Goal: Transaction & Acquisition: Purchase product/service

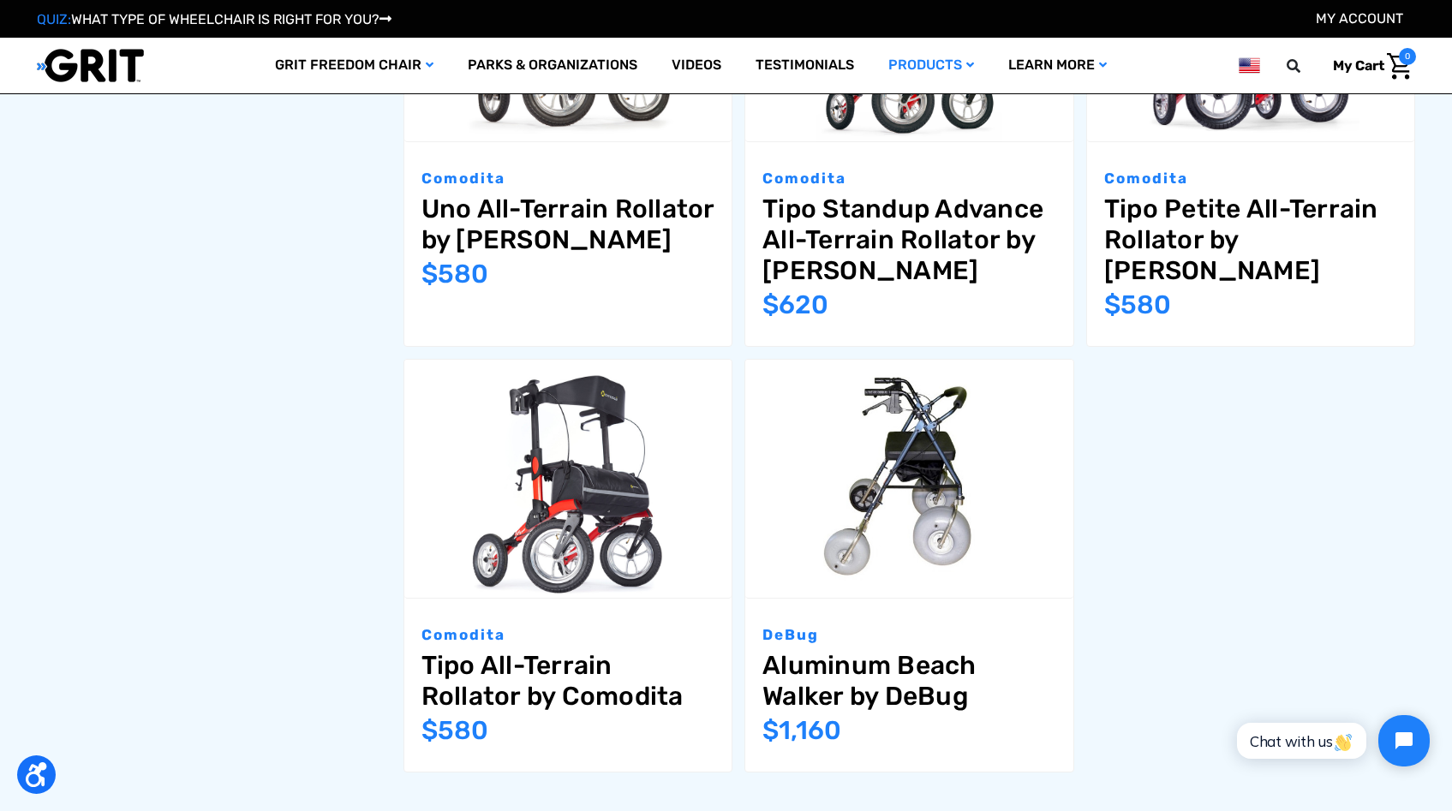
scroll to position [1437, 0]
click at [934, 387] on img "Aluminum Beach Walker by DeBug,$1,160.00\a" at bounding box center [909, 477] width 328 height 218
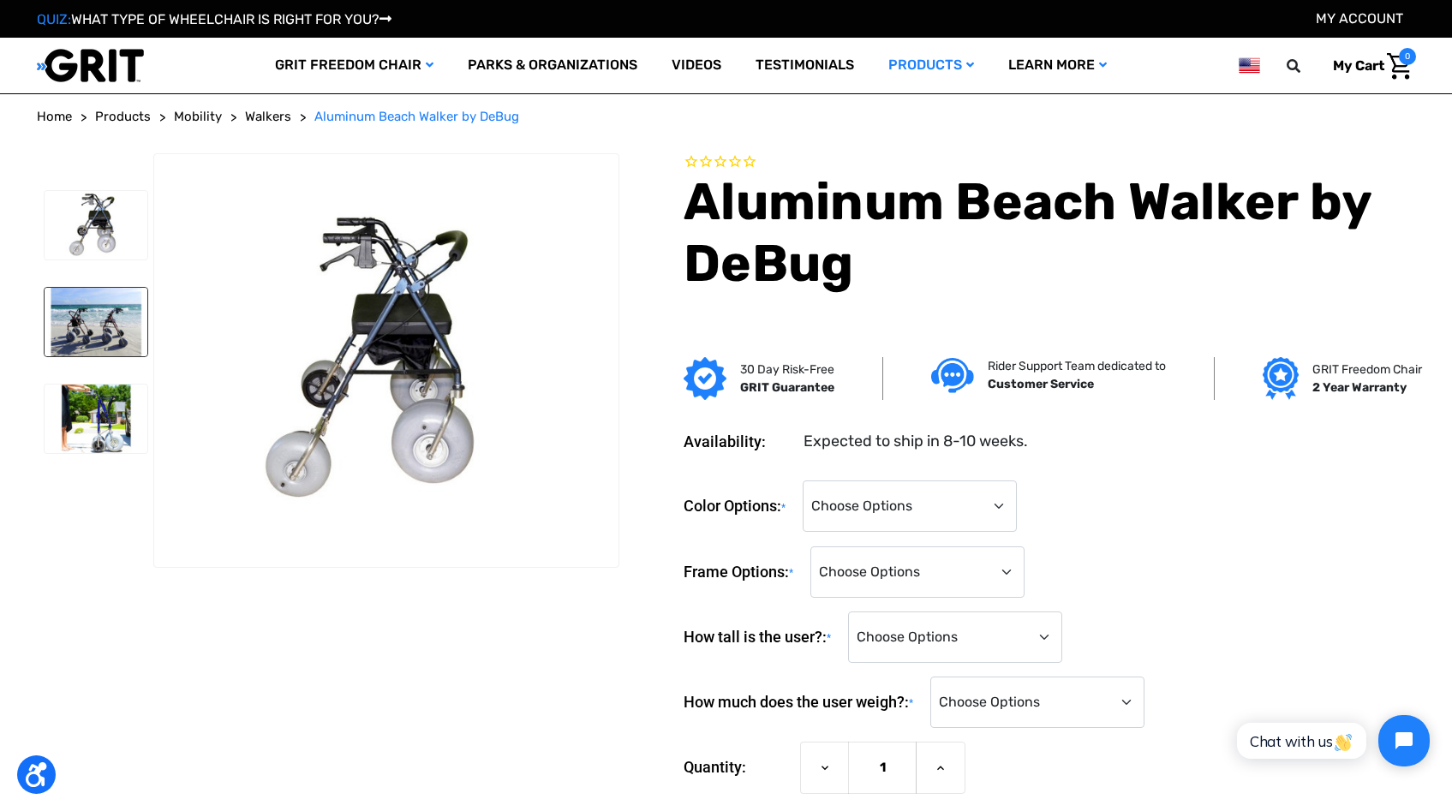
click at [98, 316] on img at bounding box center [96, 322] width 103 height 69
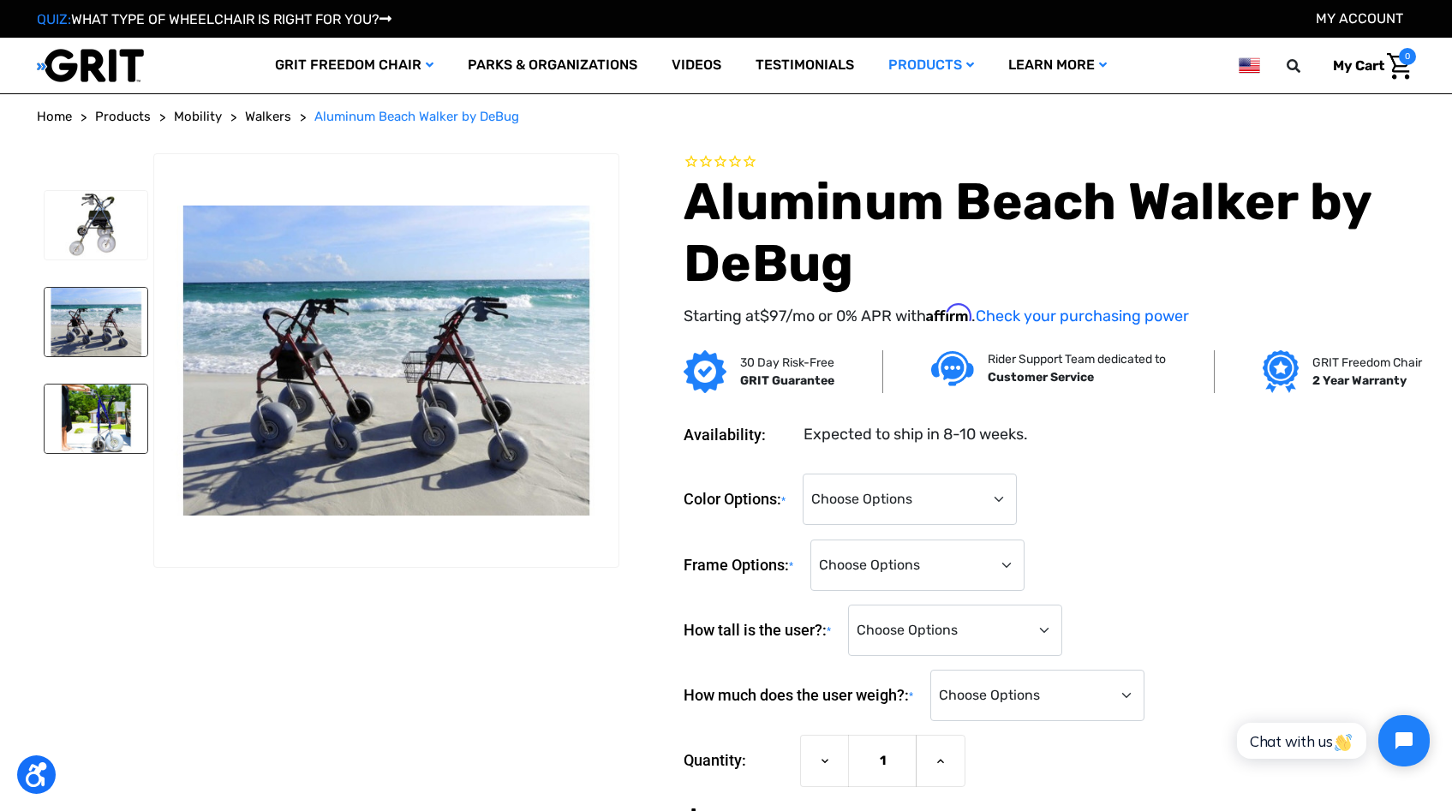
click at [105, 402] on img at bounding box center [96, 419] width 103 height 69
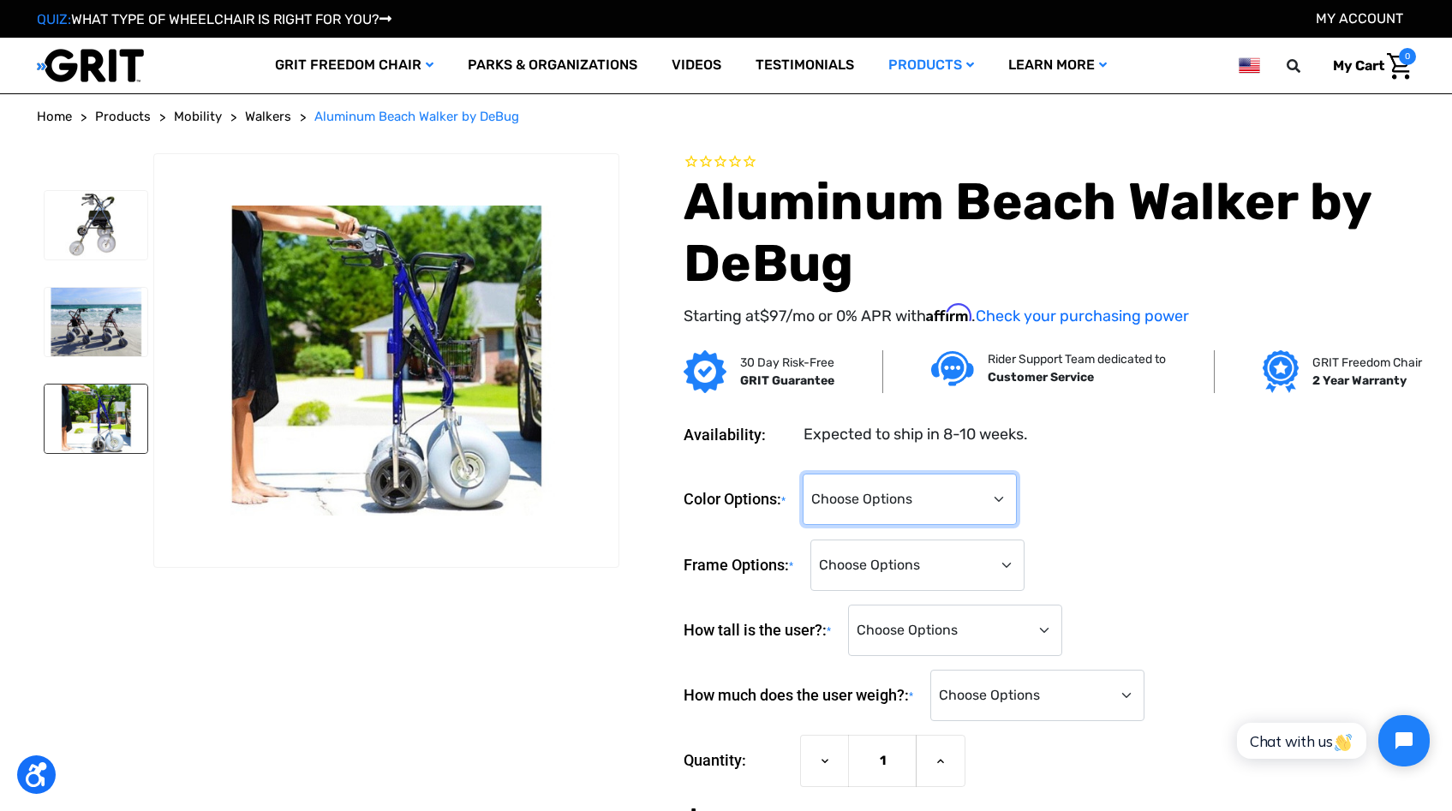
click at [992, 494] on select "Choose Options Blue Red" at bounding box center [910, 499] width 214 height 51
select select "707"
click at [974, 552] on select "Choose Options Standard Frame (Sizing info below) Petite Frame (Sizing info bel…" at bounding box center [917, 565] width 214 height 51
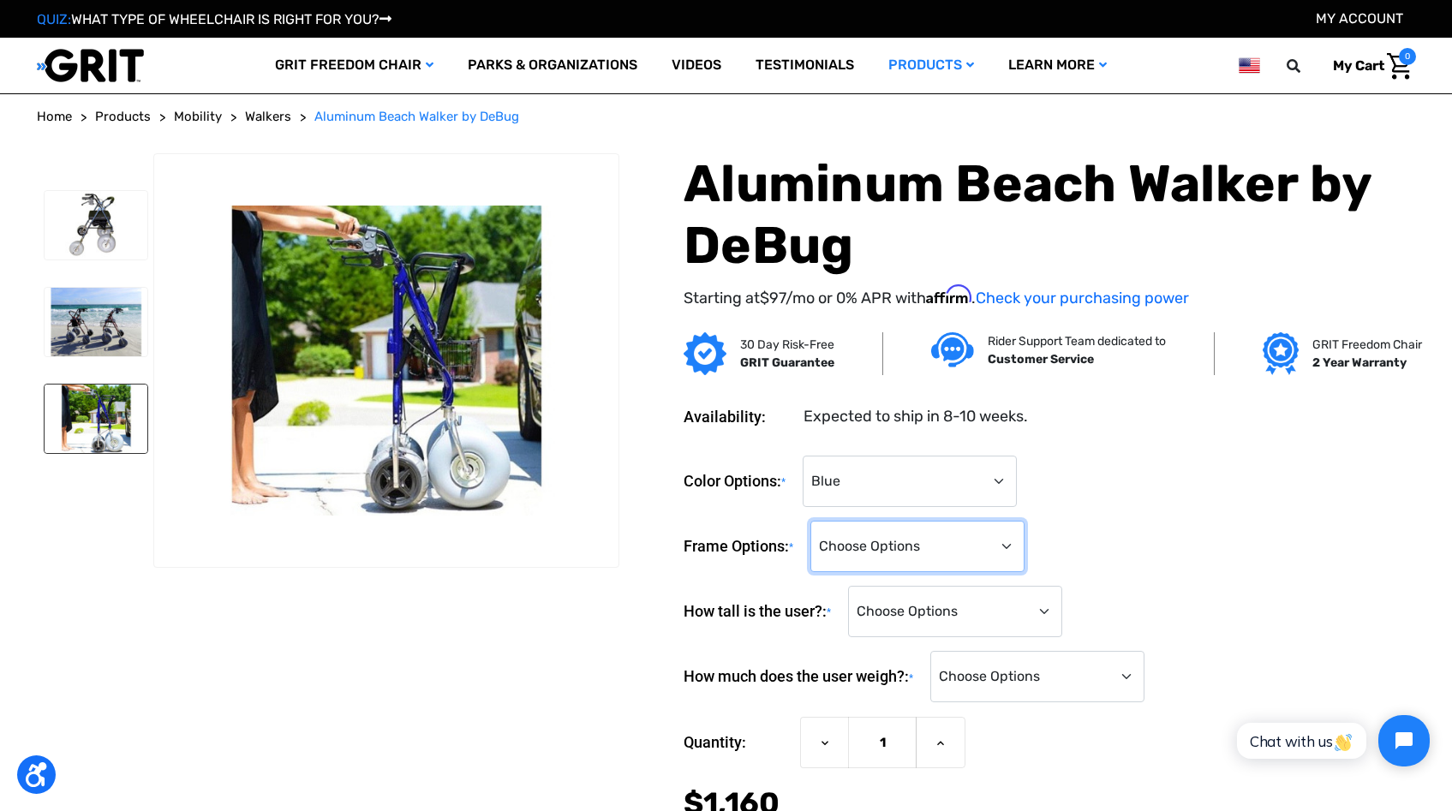
select select "711"
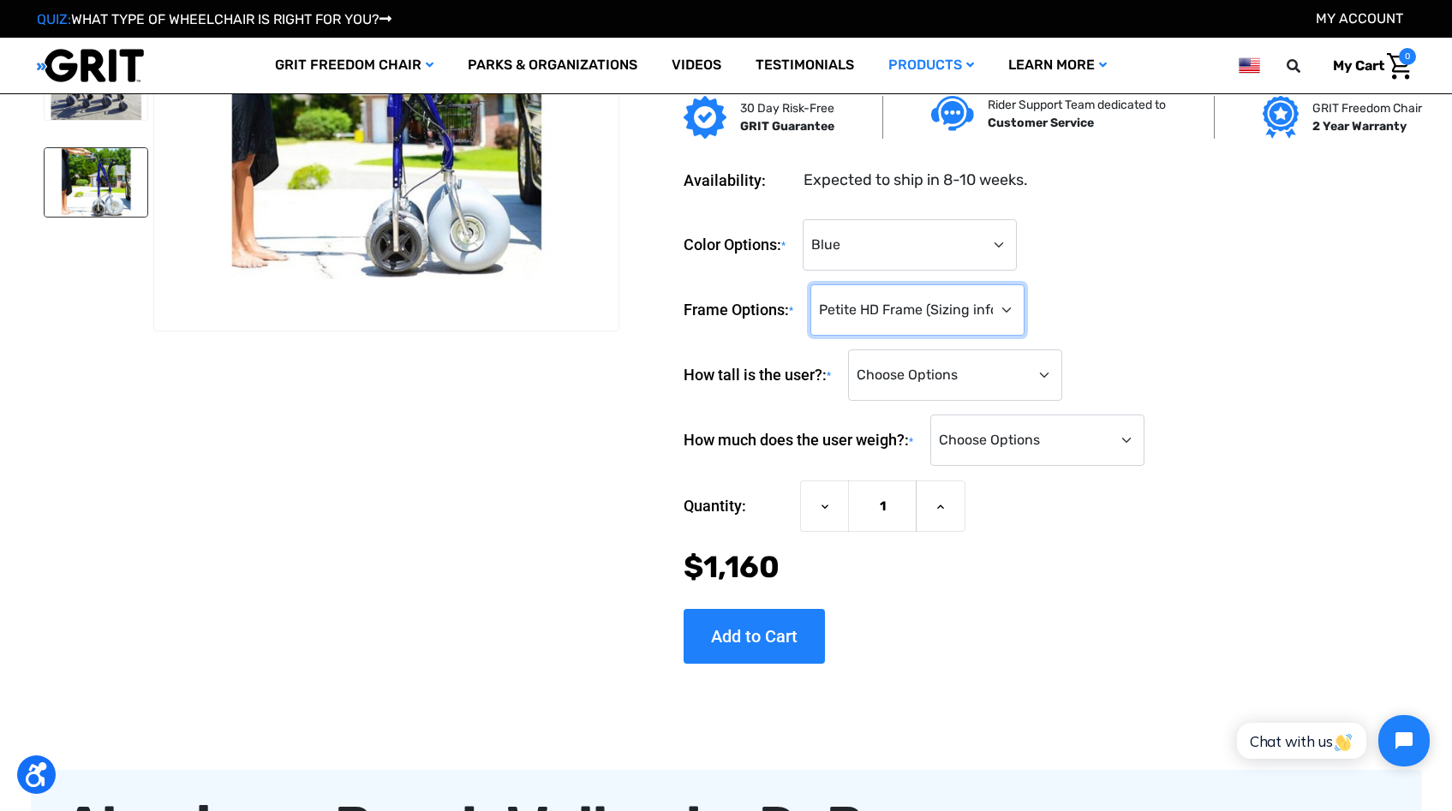
scroll to position [160, 0]
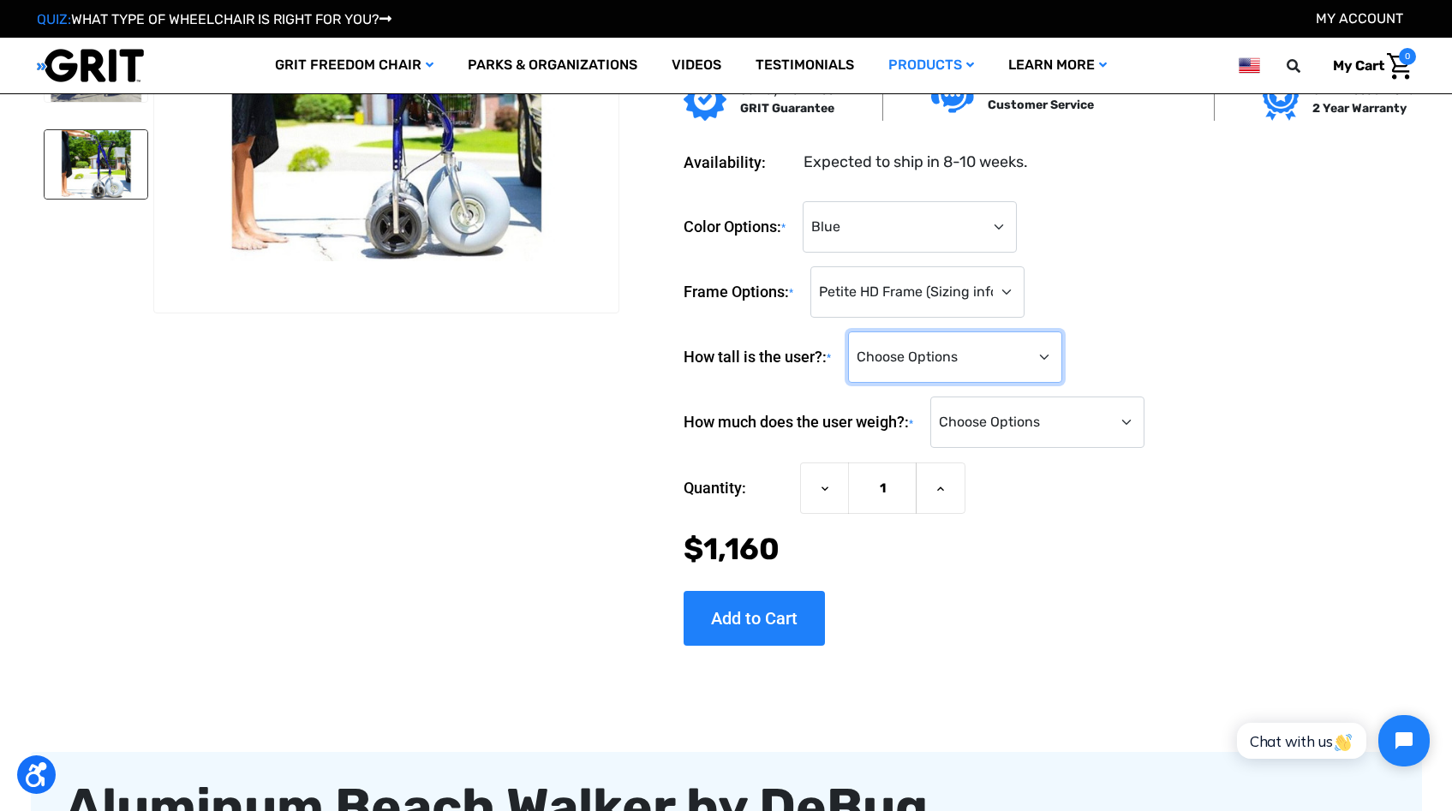
click at [937, 359] on select "Choose Options <5'0" 5'0" 5'1" 5'2" 5'3" 5'4" 5'5" 5'6" 5'7" 5'8" 5'9" 5'10" 5'…" at bounding box center [955, 356] width 214 height 51
select select "904"
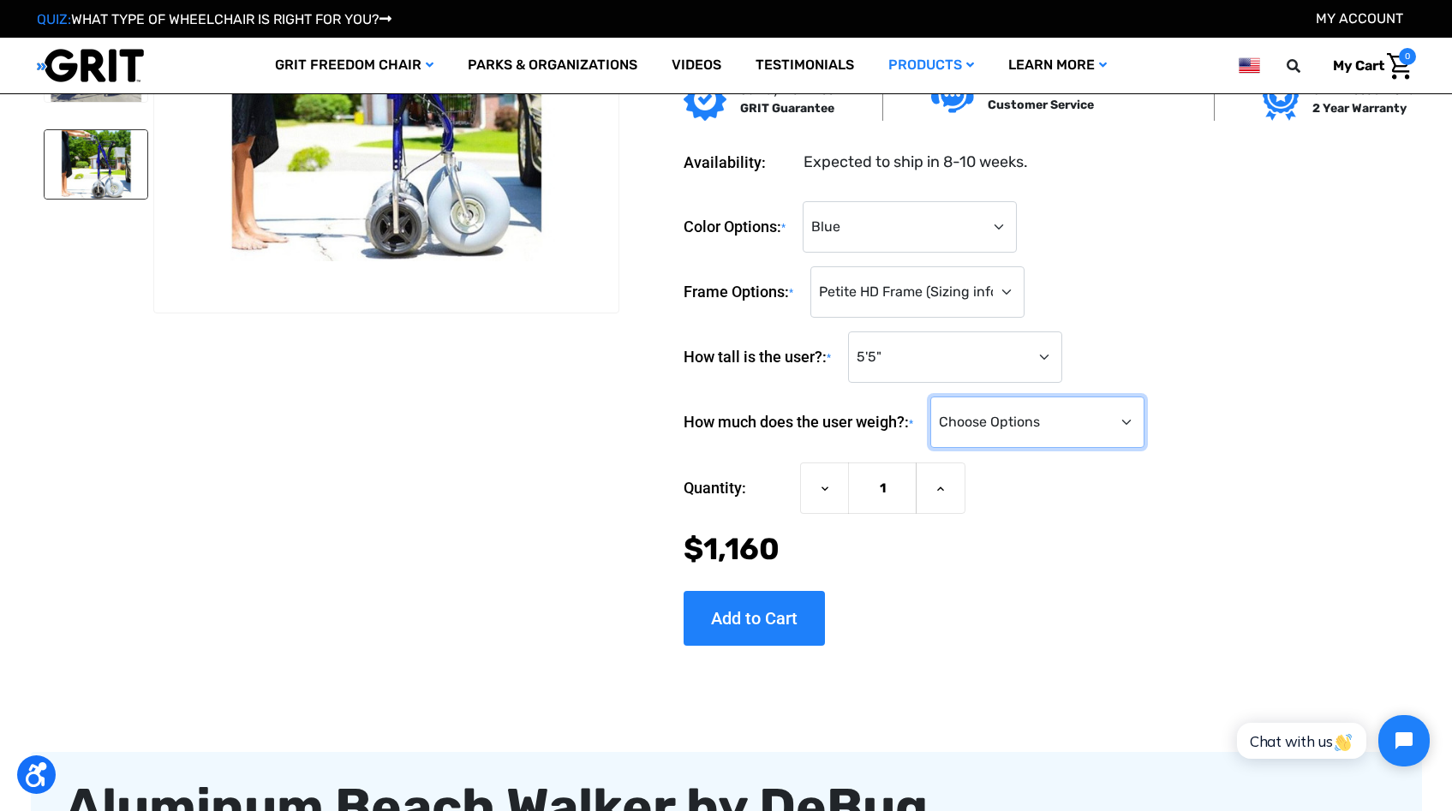
click at [1102, 429] on select "Choose Options <100 lbs. 100-149 lbs. 150-199 lbs. 200-249 lbs. 250-299 lbs. 30…" at bounding box center [1037, 422] width 214 height 51
select select "920"
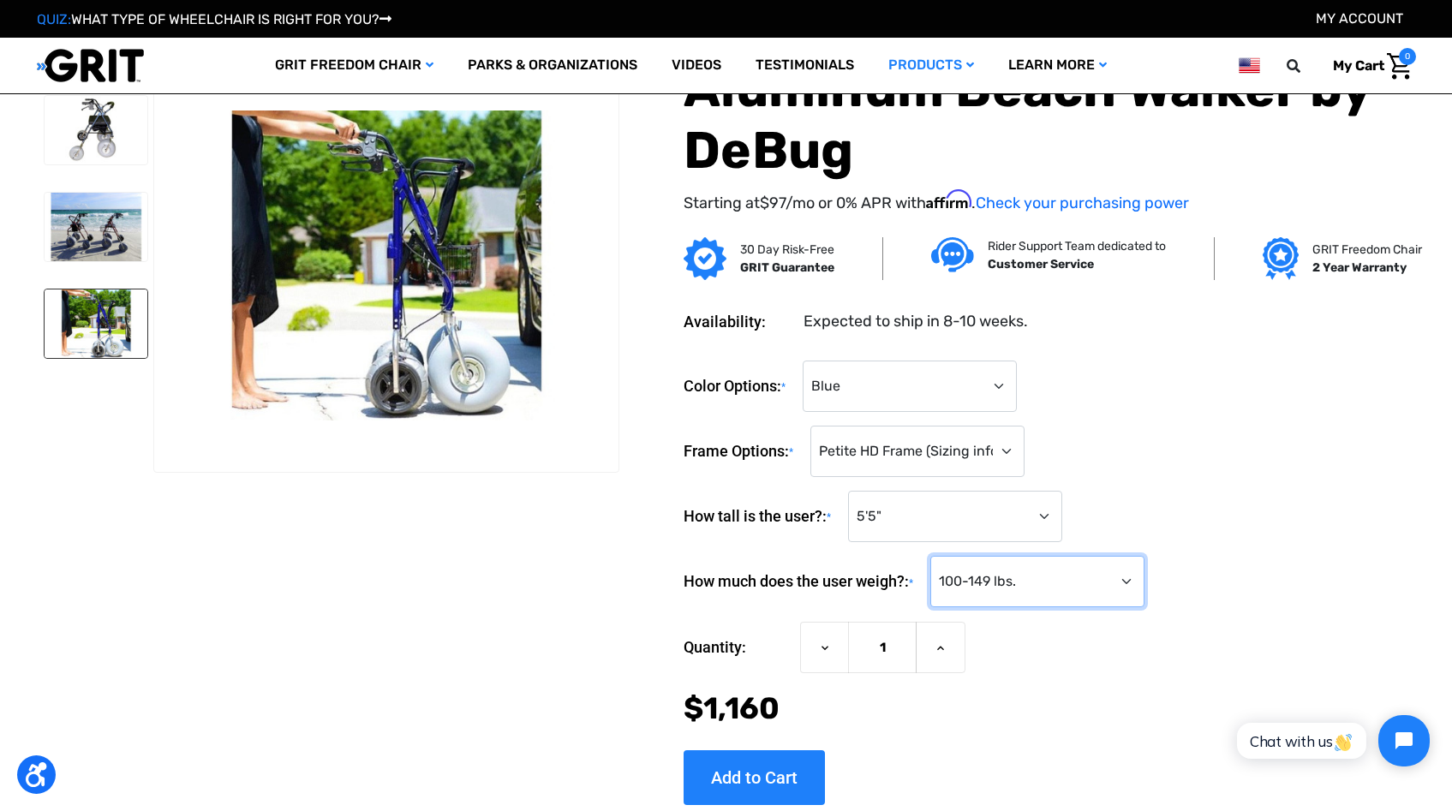
scroll to position [0, 0]
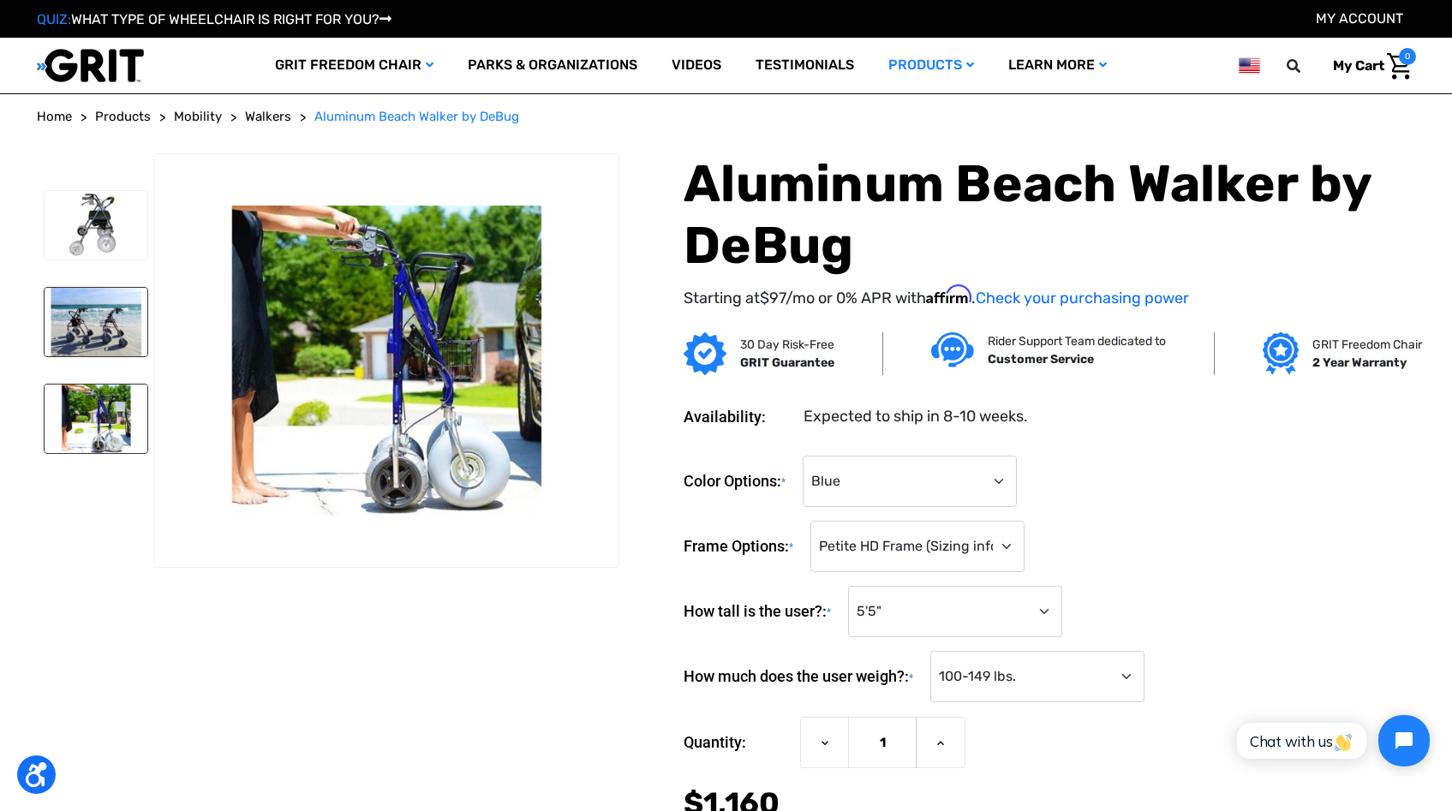
click at [75, 333] on img at bounding box center [96, 322] width 103 height 69
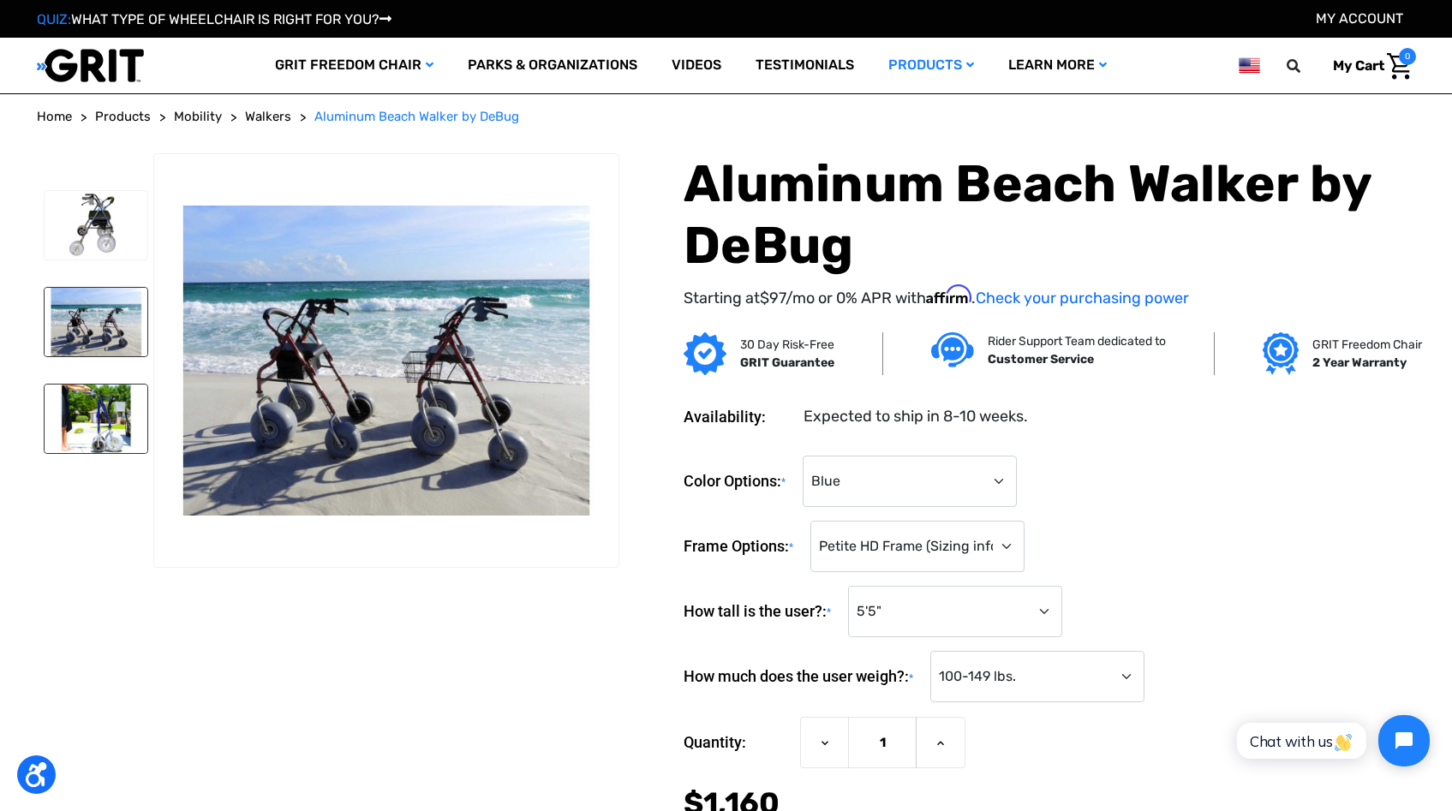
click at [87, 430] on img at bounding box center [96, 419] width 103 height 69
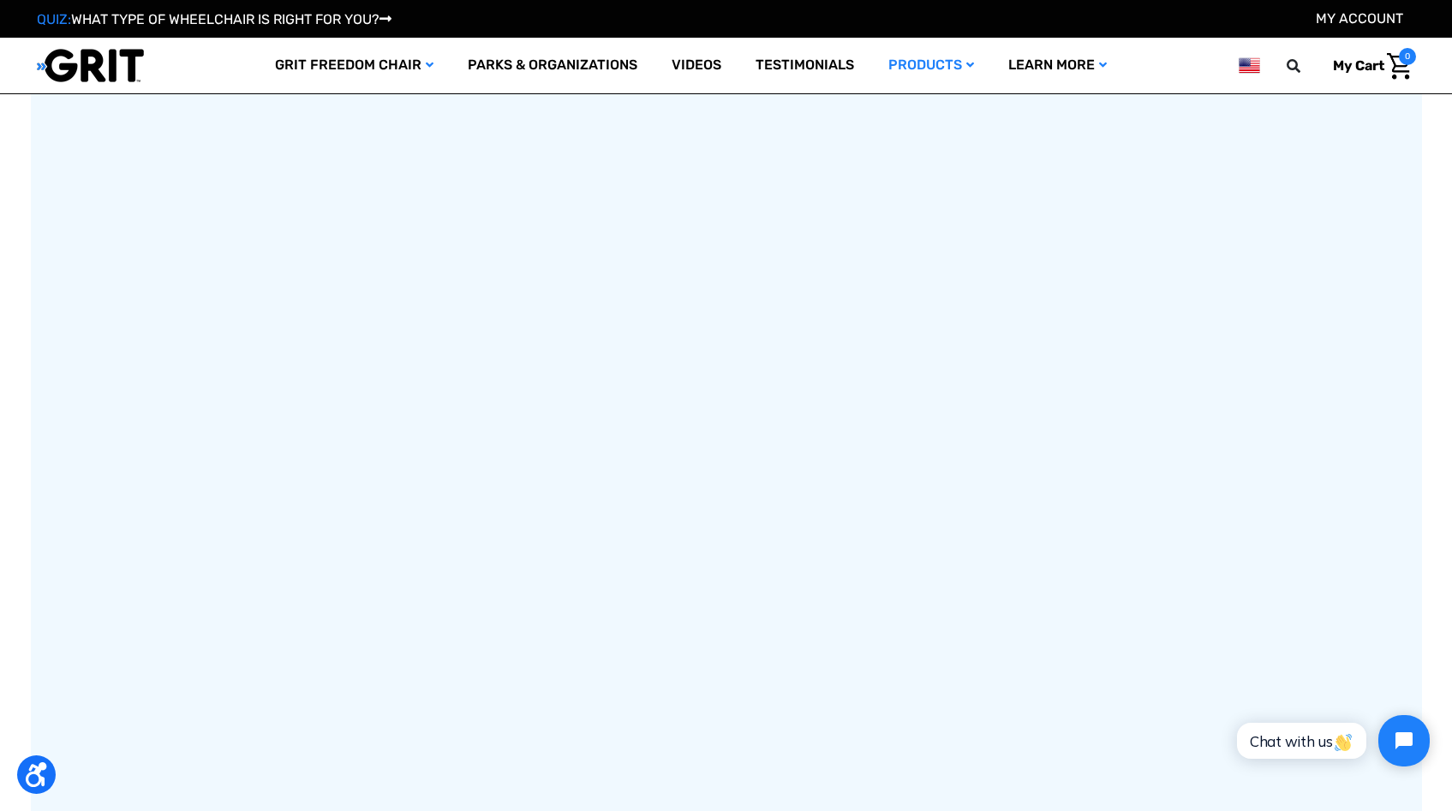
scroll to position [2634, 0]
